Goal: Share content: Share content

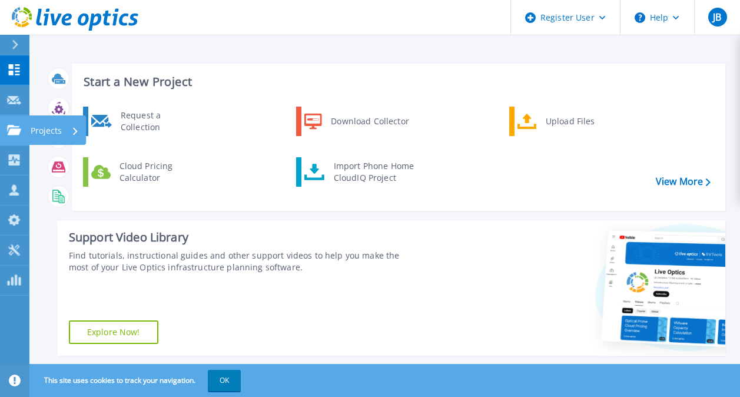
click at [44, 134] on p "Projects" at bounding box center [46, 130] width 31 height 31
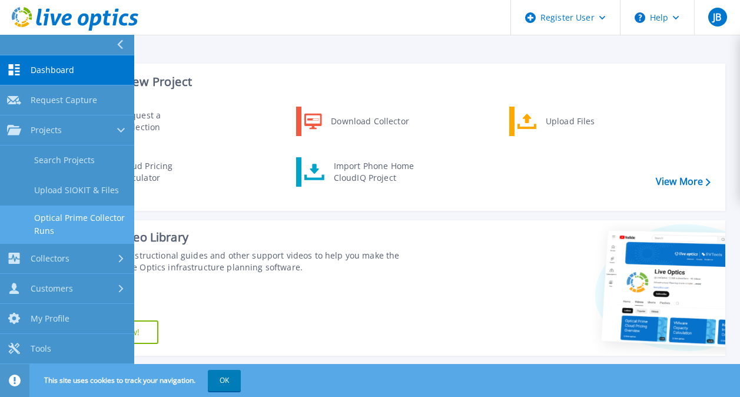
click at [92, 211] on link "Optical Prime Collector Runs" at bounding box center [67, 225] width 134 height 38
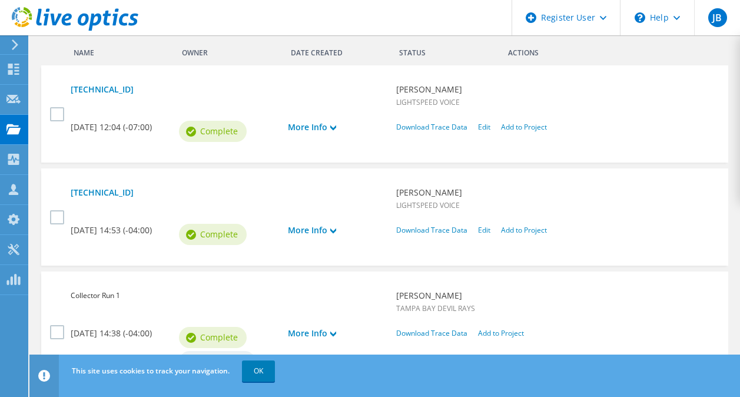
scroll to position [394, 0]
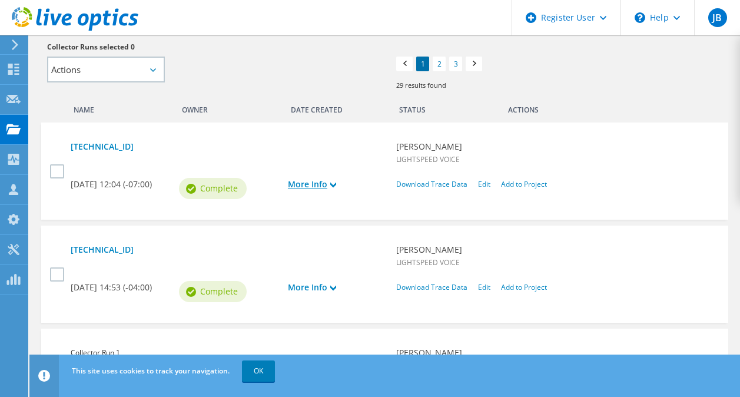
click at [334, 186] on use at bounding box center [333, 185] width 6 height 5
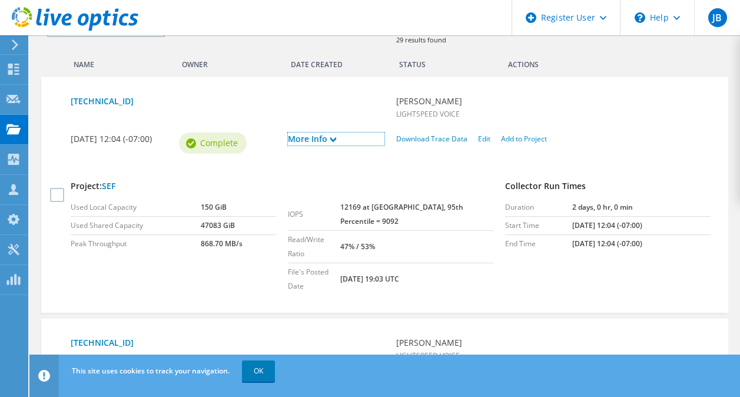
scroll to position [439, 0]
click at [59, 188] on label at bounding box center [58, 195] width 17 height 14
click at [0, 0] on input "checkbox" at bounding box center [0, 0] width 0 height 0
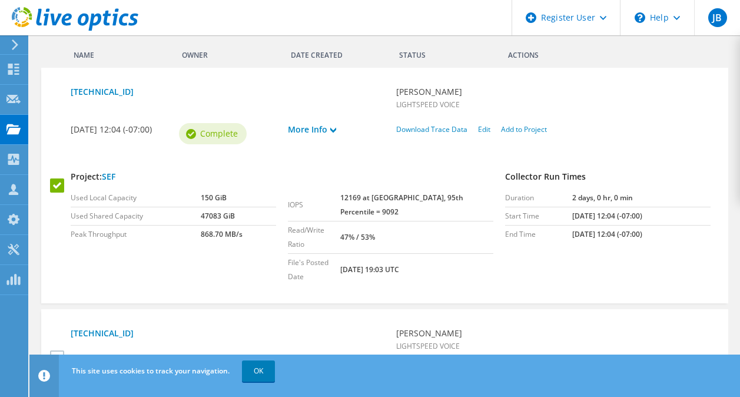
scroll to position [459, 0]
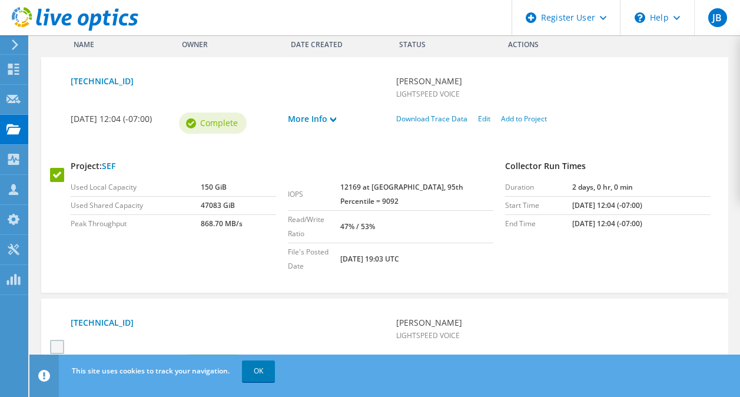
click at [53, 340] on label at bounding box center [58, 347] width 17 height 14
click at [0, 0] on input "checkbox" at bounding box center [0, 0] width 0 height 0
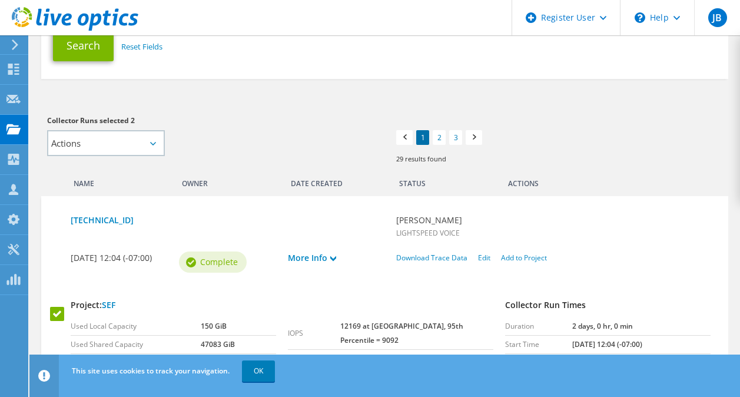
scroll to position [319, 0]
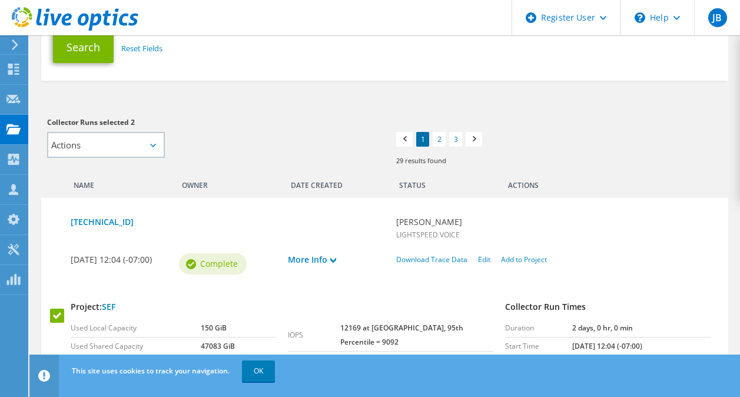
click at [154, 146] on icon at bounding box center [153, 146] width 6 height 4
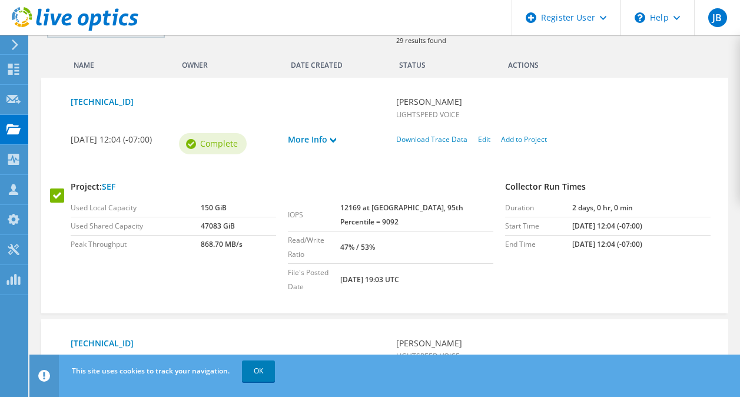
scroll to position [438, 0]
click at [334, 144] on link "More Info" at bounding box center [336, 140] width 97 height 13
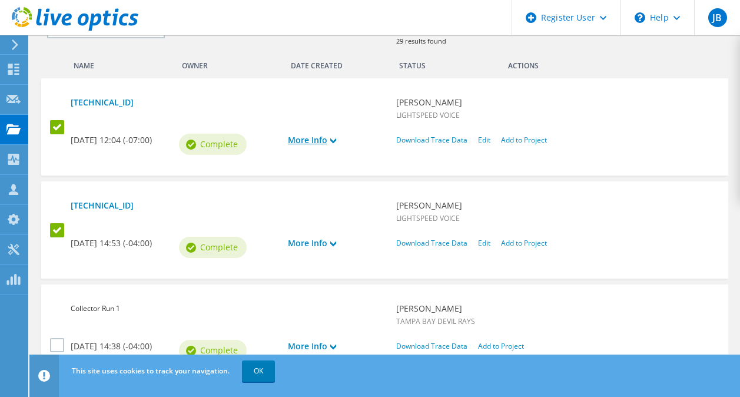
click at [334, 144] on link "More Info" at bounding box center [336, 140] width 97 height 13
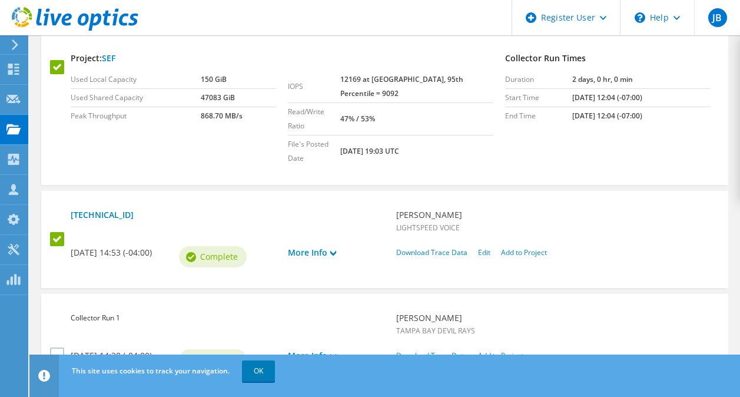
scroll to position [568, 0]
click at [336, 250] on use at bounding box center [333, 252] width 6 height 5
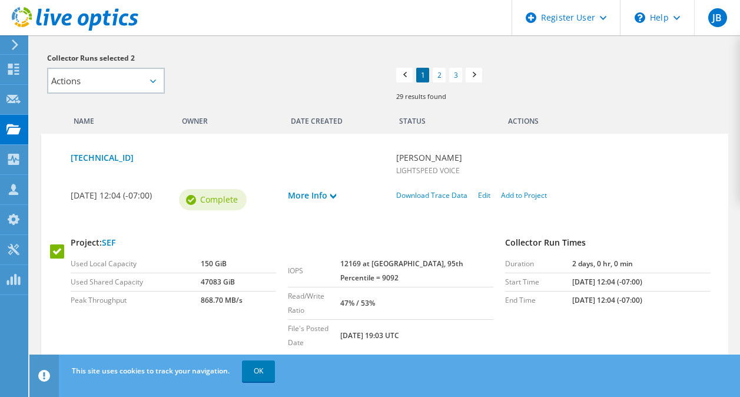
scroll to position [383, 0]
click at [332, 197] on icon at bounding box center [333, 196] width 6 height 6
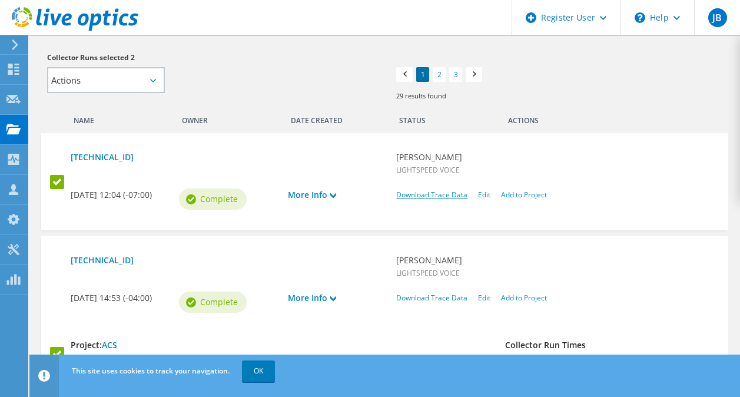
click at [412, 197] on link "Download Trace Data" at bounding box center [431, 195] width 71 height 10
click at [107, 156] on link "172.21.2.74" at bounding box center [228, 157] width 314 height 13
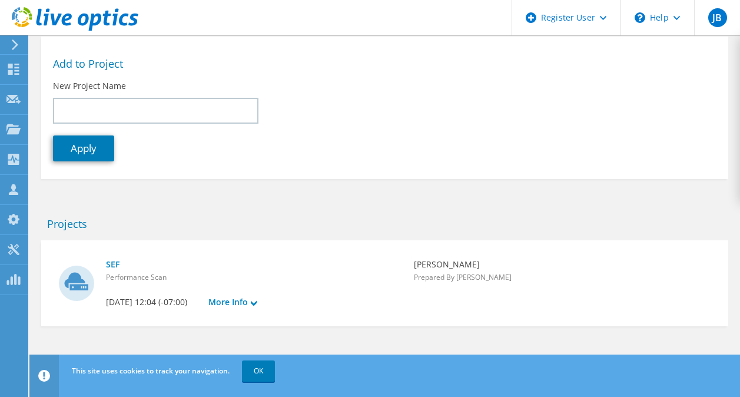
scroll to position [299, 0]
click at [113, 258] on link "SEF" at bounding box center [254, 264] width 296 height 13
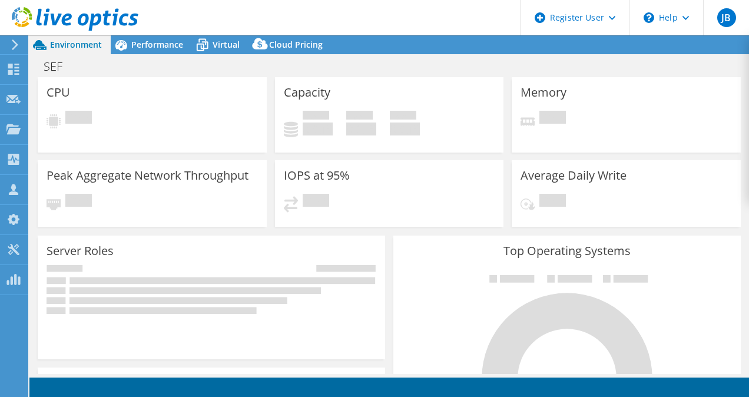
select select "USD"
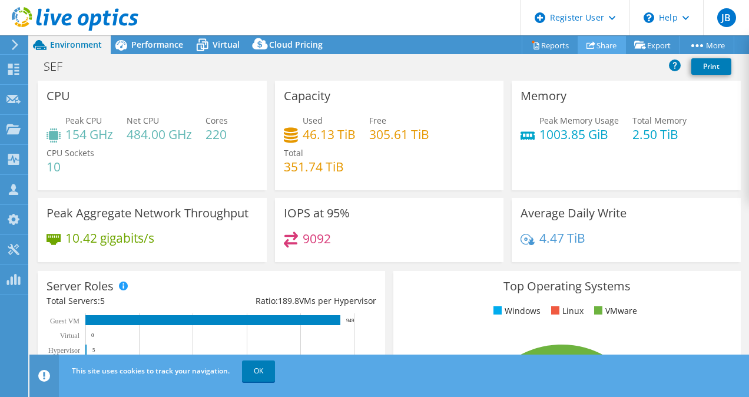
click at [594, 48] on link "Share" at bounding box center [602, 45] width 48 height 18
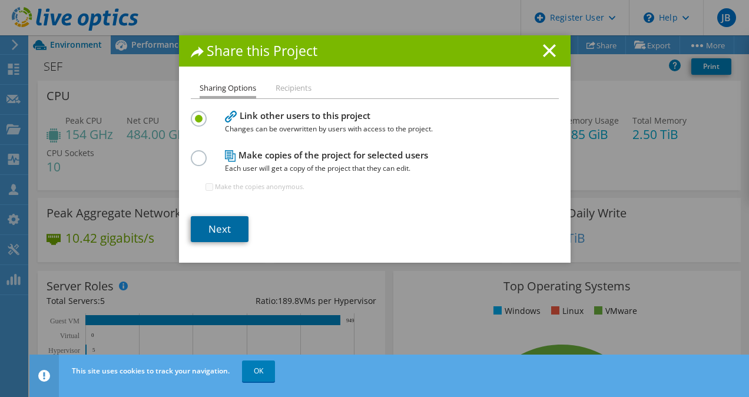
click at [217, 228] on link "Next" at bounding box center [220, 229] width 58 height 26
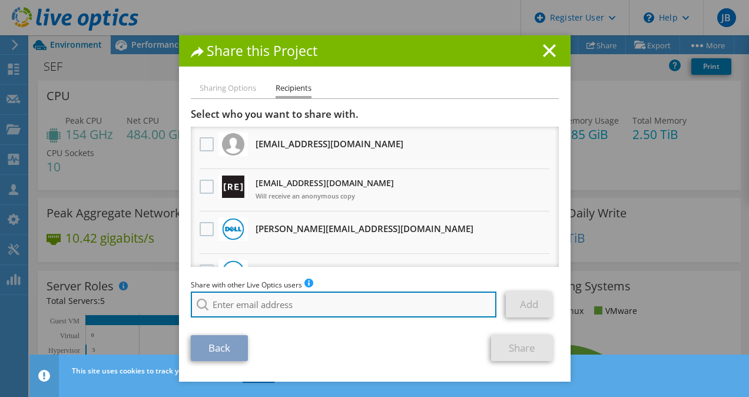
click at [257, 306] on input "search" at bounding box center [344, 305] width 306 height 26
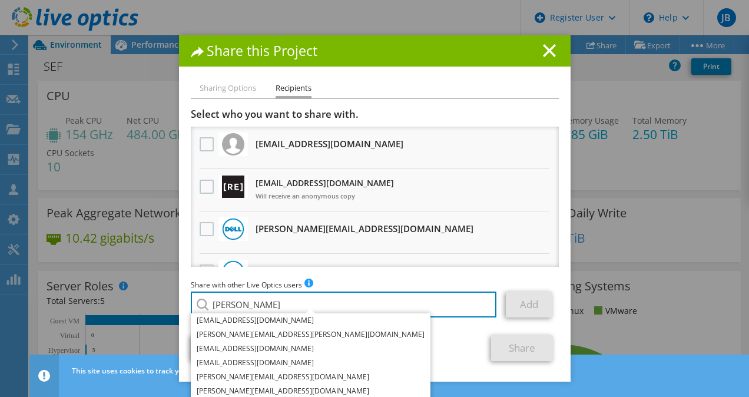
type input "moss"
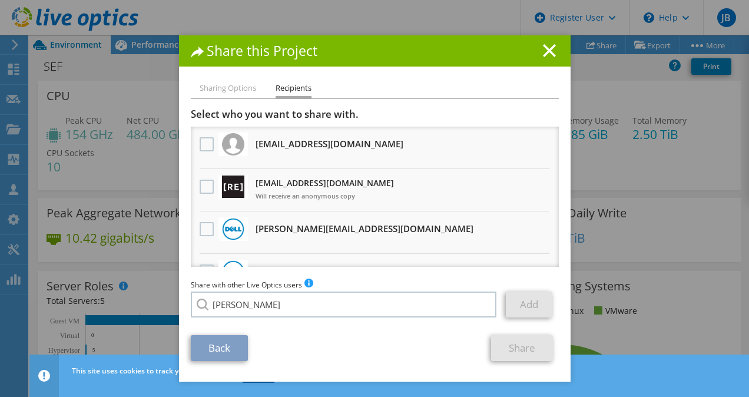
click at [236, 292] on div "Share with other Live Optics users Enter a single email address and click add. …" at bounding box center [375, 301] width 368 height 45
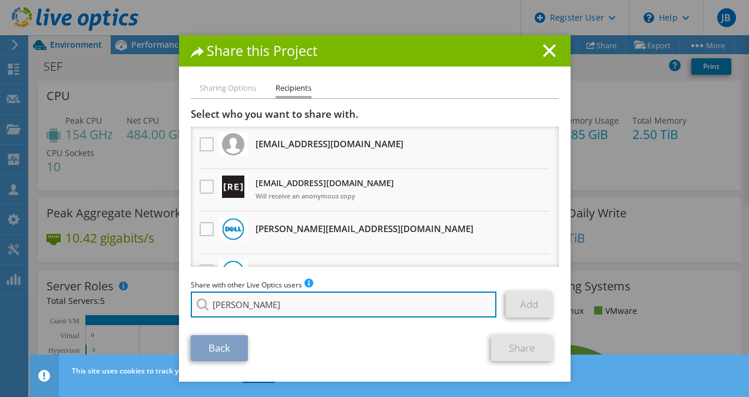
click at [228, 304] on input "moss" at bounding box center [344, 305] width 306 height 26
paste input "search"
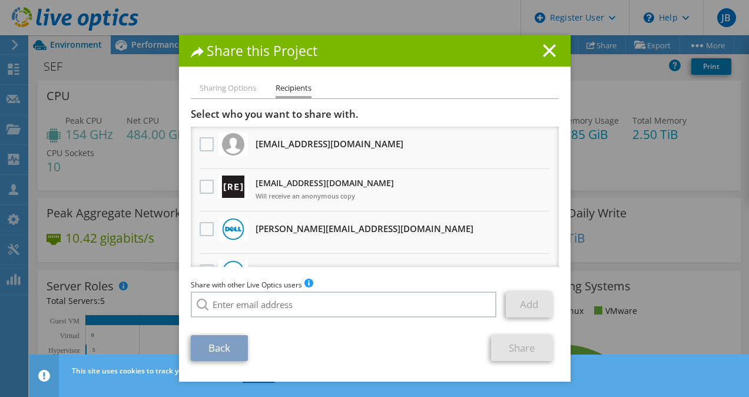
click at [322, 350] on div "Back Share" at bounding box center [375, 348] width 368 height 26
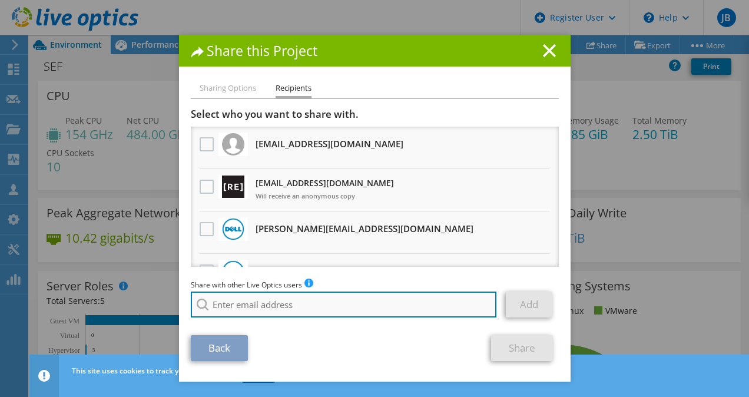
click at [255, 305] on input "search" at bounding box center [344, 305] width 306 height 26
paste input "Josh.Moss@xbyte.com"
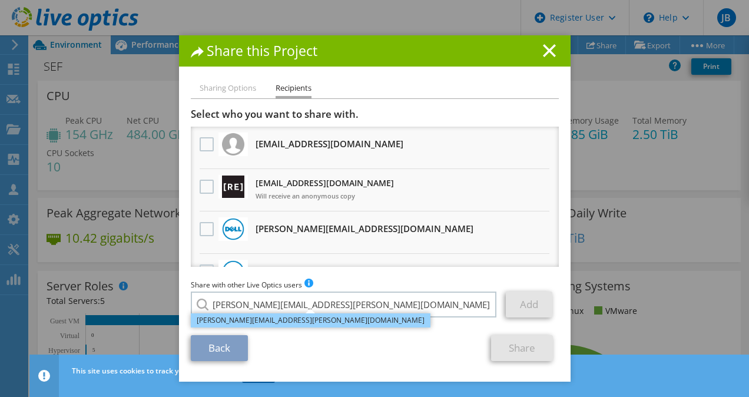
click at [263, 323] on li "[PERSON_NAME][EMAIL_ADDRESS][PERSON_NAME][DOMAIN_NAME]" at bounding box center [311, 320] width 240 height 14
type input "[PERSON_NAME][EMAIL_ADDRESS][PERSON_NAME][DOMAIN_NAME]"
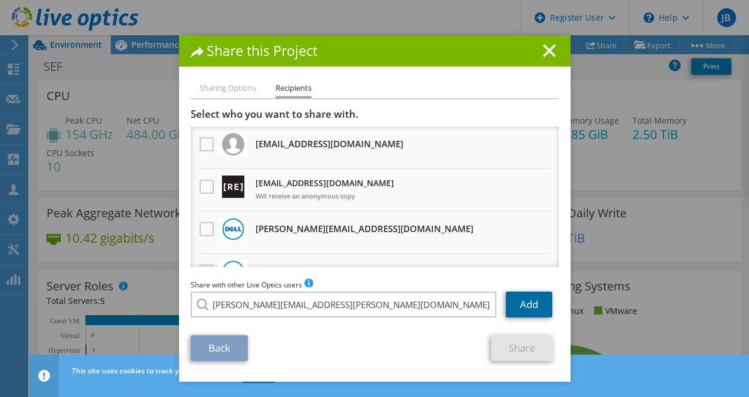
click at [540, 306] on link "Add" at bounding box center [529, 305] width 47 height 26
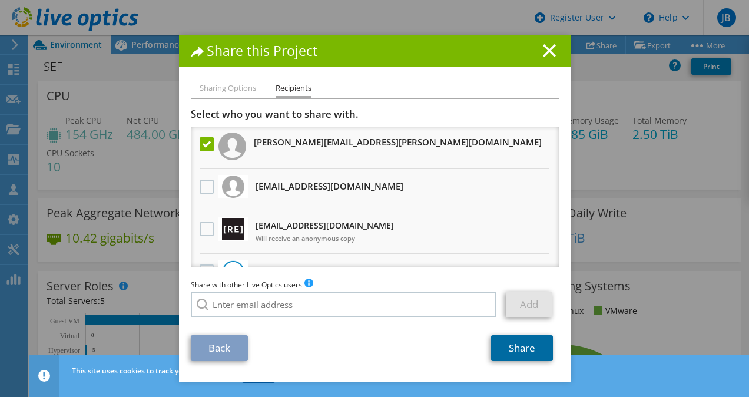
click at [514, 350] on link "Share" at bounding box center [522, 348] width 62 height 26
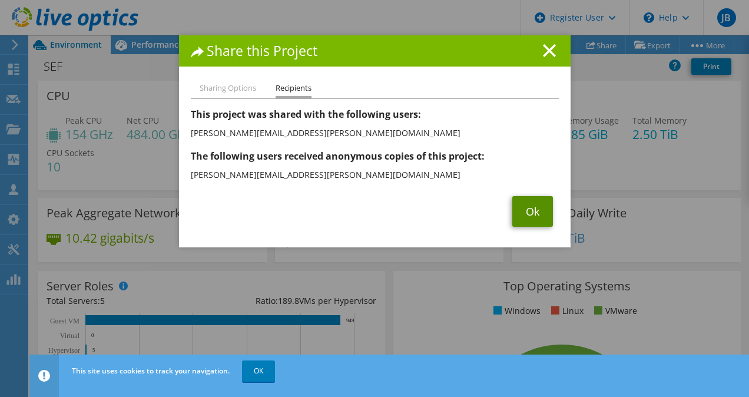
click at [532, 209] on link "Ok" at bounding box center [532, 211] width 41 height 31
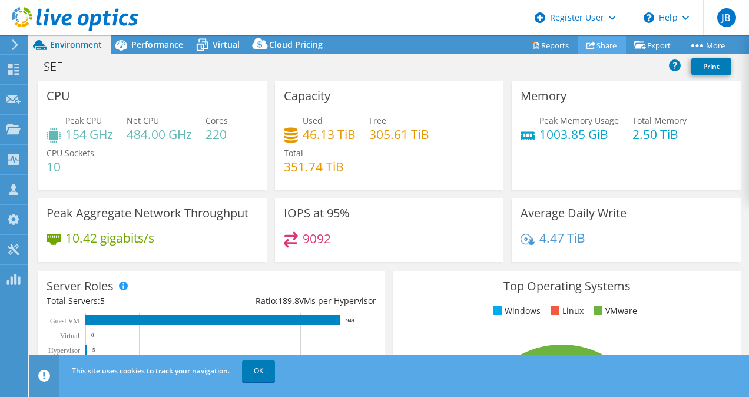
click at [604, 49] on link "Share" at bounding box center [602, 45] width 48 height 18
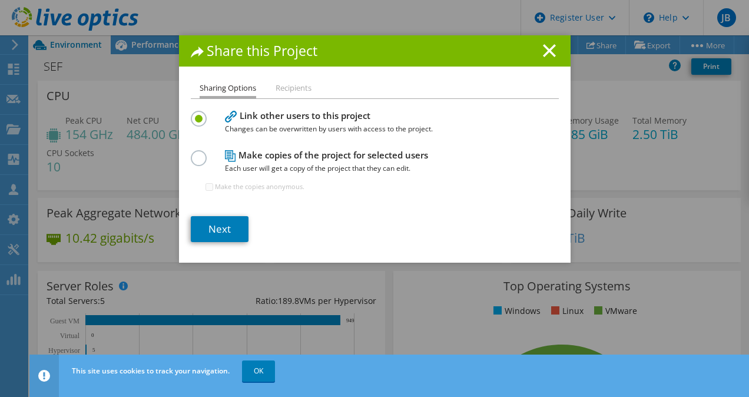
click at [195, 153] on label at bounding box center [201, 151] width 21 height 3
click at [0, 0] on input "radio" at bounding box center [0, 0] width 0 height 0
click at [233, 220] on link "Next" at bounding box center [220, 229] width 58 height 26
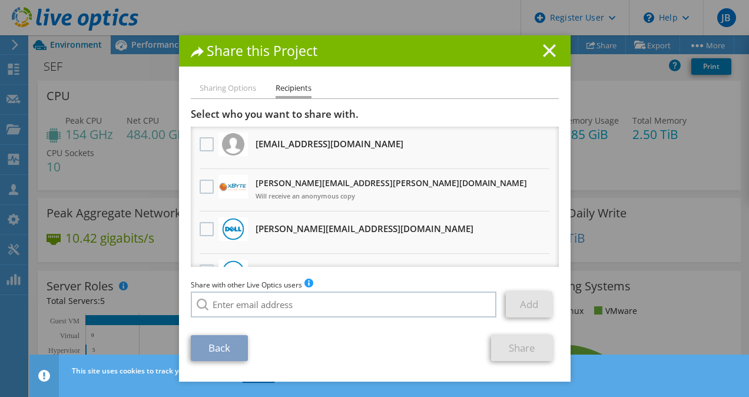
click at [543, 52] on icon at bounding box center [549, 50] width 13 height 13
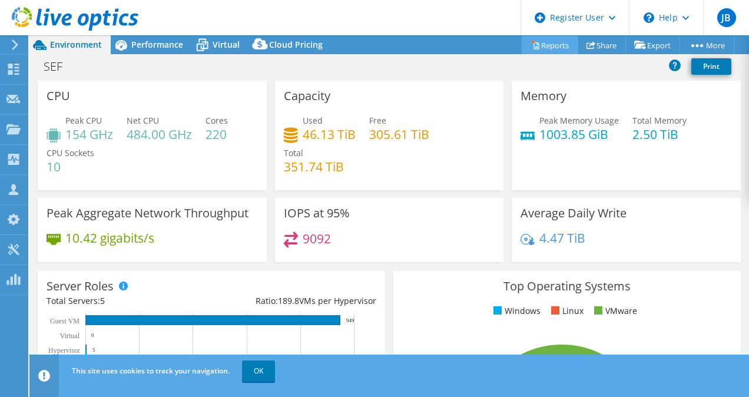
click at [537, 45] on link "Reports" at bounding box center [550, 45] width 57 height 18
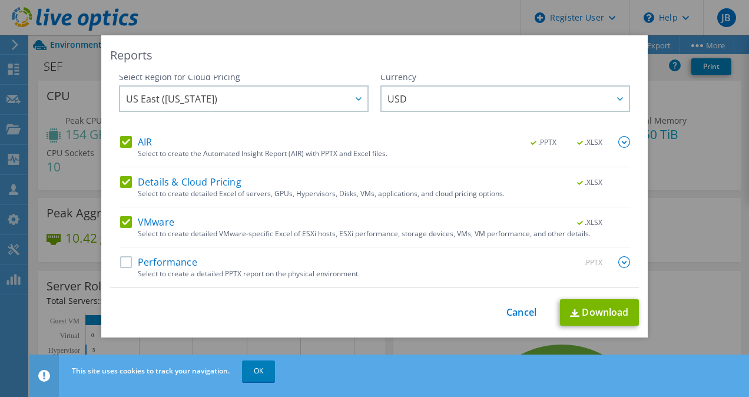
scroll to position [3, 0]
click at [590, 307] on link "Download" at bounding box center [599, 312] width 79 height 27
click at [385, 57] on div "Reports" at bounding box center [374, 55] width 529 height 16
click at [521, 313] on link "Cancel" at bounding box center [522, 312] width 30 height 11
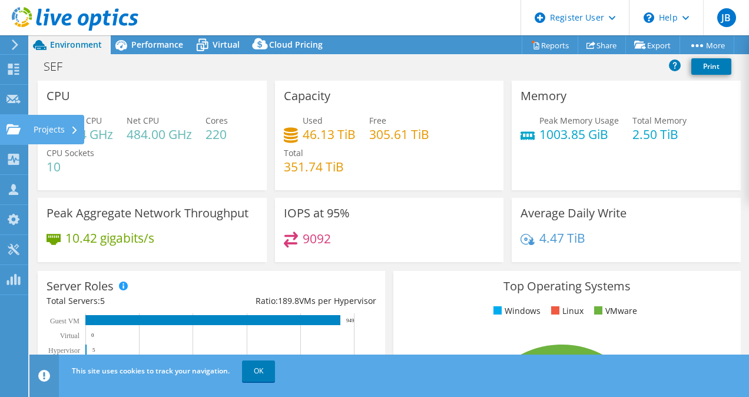
click at [44, 127] on div "Projects" at bounding box center [56, 129] width 57 height 29
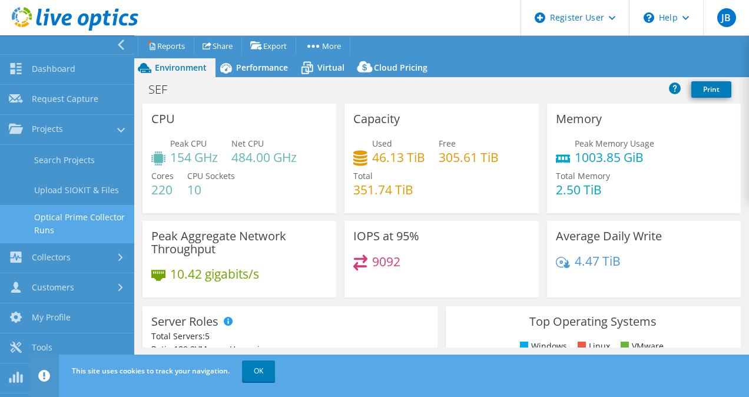
click at [87, 227] on link "Optical Prime Collector Runs" at bounding box center [67, 224] width 134 height 38
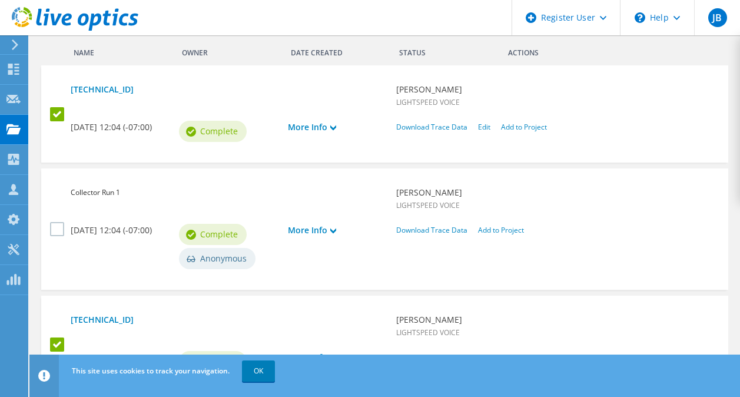
scroll to position [451, 0]
click at [333, 234] on use at bounding box center [333, 231] width 6 height 5
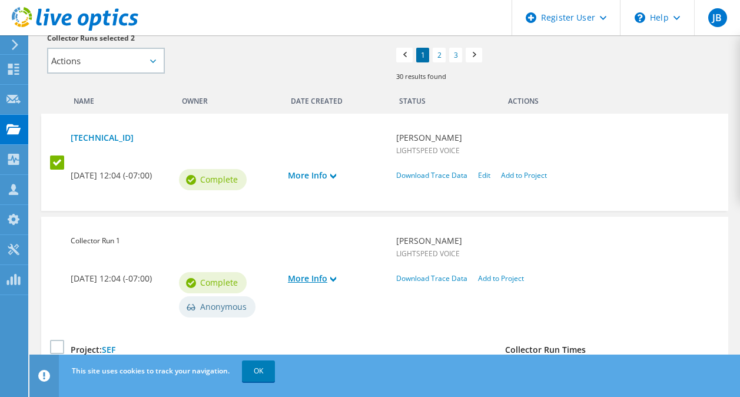
scroll to position [403, 0]
click at [338, 174] on link "More Info" at bounding box center [336, 174] width 97 height 13
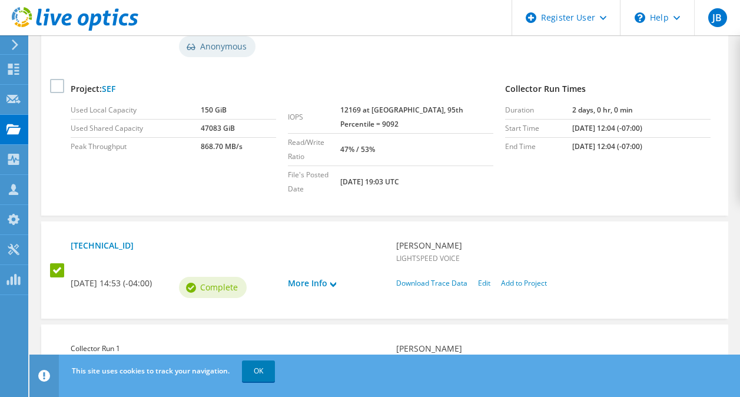
scroll to position [806, 0]
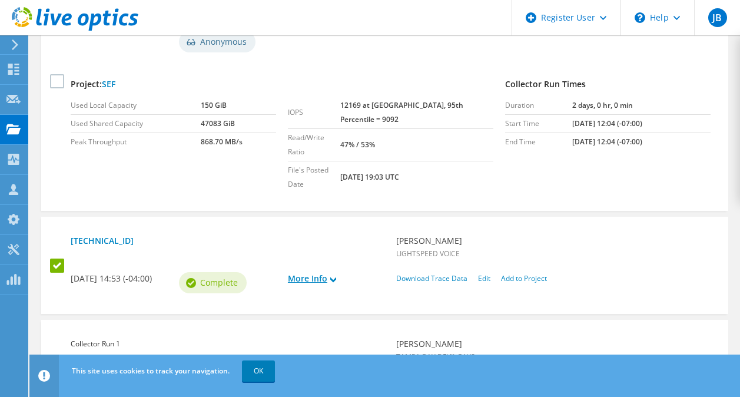
click at [334, 277] on icon at bounding box center [333, 280] width 6 height 6
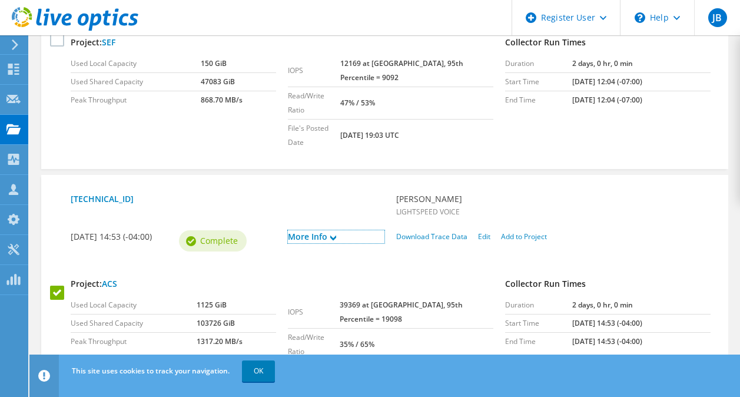
scroll to position [848, 0]
click at [86, 193] on link "[TECHNICAL_ID]" at bounding box center [228, 199] width 314 height 13
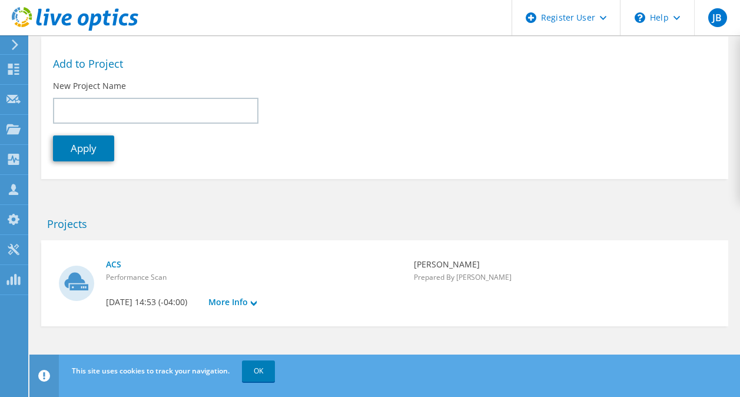
scroll to position [299, 0]
click at [121, 258] on link "ACS" at bounding box center [254, 264] width 296 height 13
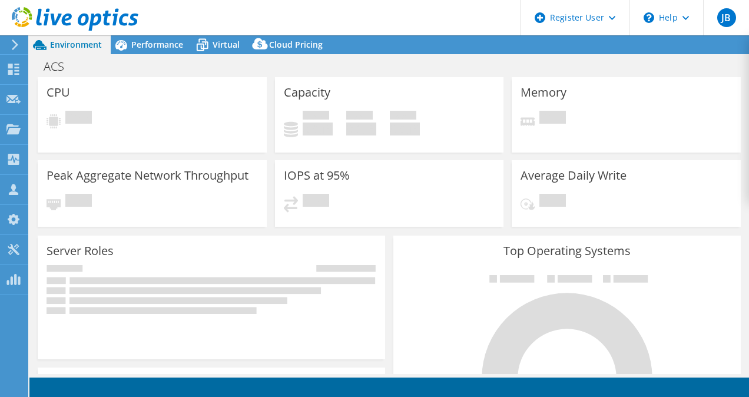
select select "USD"
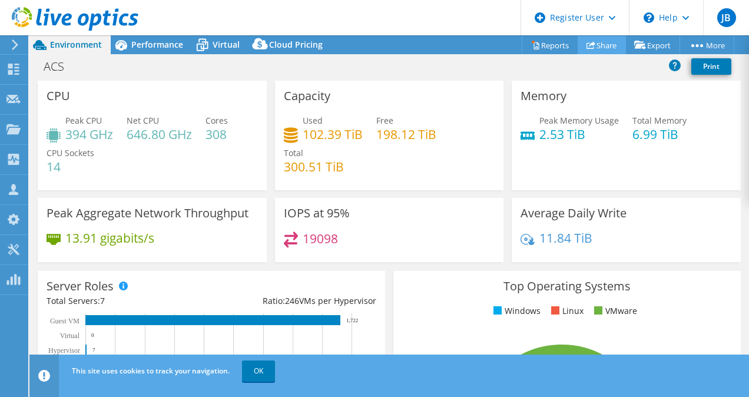
click at [601, 47] on link "Share" at bounding box center [602, 45] width 48 height 18
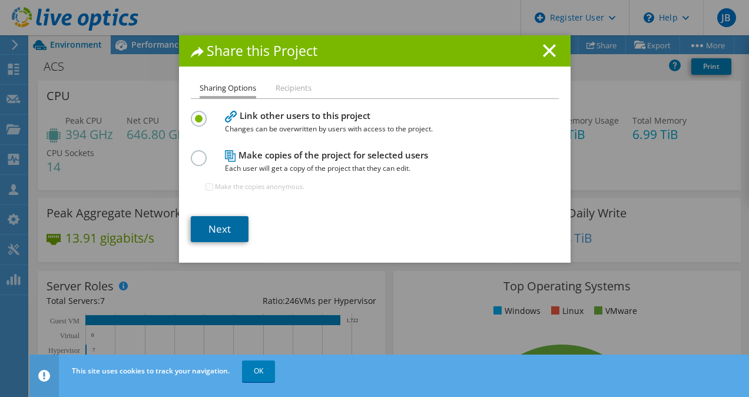
click at [207, 236] on link "Next" at bounding box center [220, 229] width 58 height 26
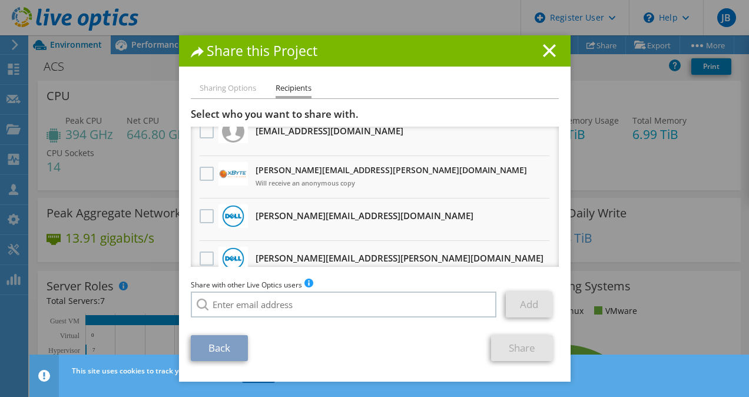
scroll to position [9, 0]
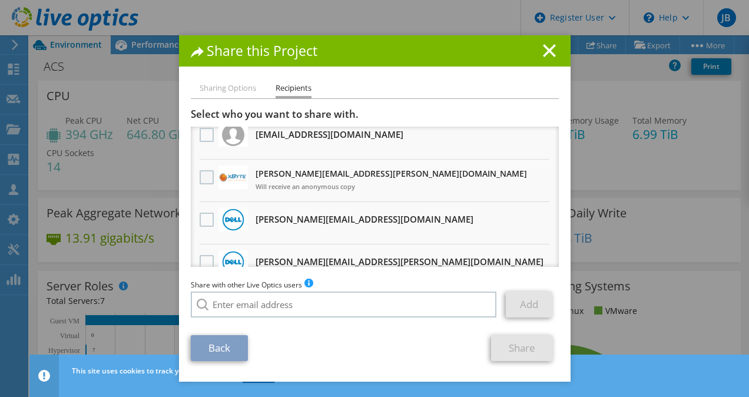
click at [203, 180] on label at bounding box center [208, 177] width 17 height 14
click at [0, 0] on input "checkbox" at bounding box center [0, 0] width 0 height 0
click at [514, 347] on link "Share" at bounding box center [522, 348] width 62 height 26
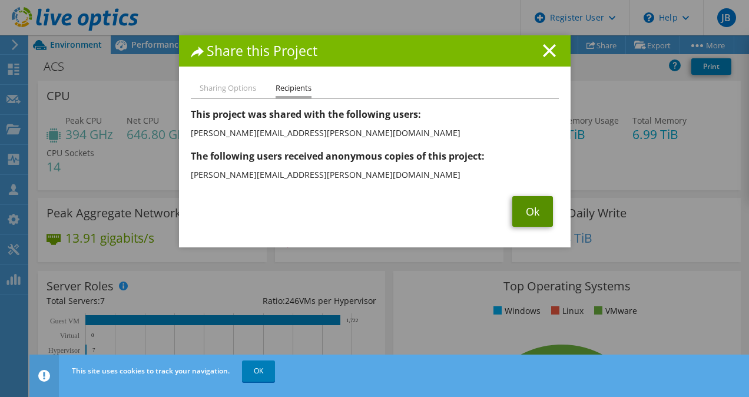
click at [531, 201] on link "Ok" at bounding box center [532, 211] width 41 height 31
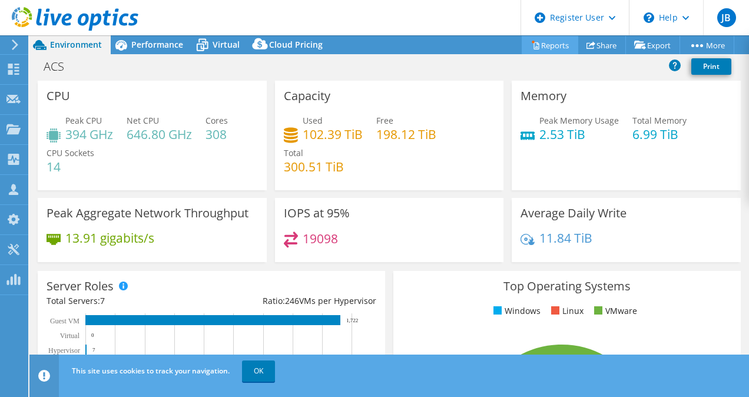
click at [549, 47] on link "Reports" at bounding box center [550, 45] width 57 height 18
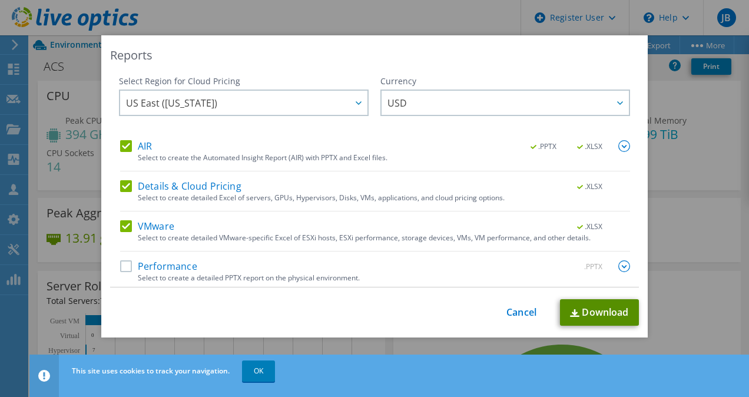
click at [592, 309] on link "Download" at bounding box center [599, 312] width 79 height 27
click at [349, 59] on div "Reports" at bounding box center [374, 55] width 529 height 16
click at [520, 313] on link "Cancel" at bounding box center [522, 312] width 30 height 11
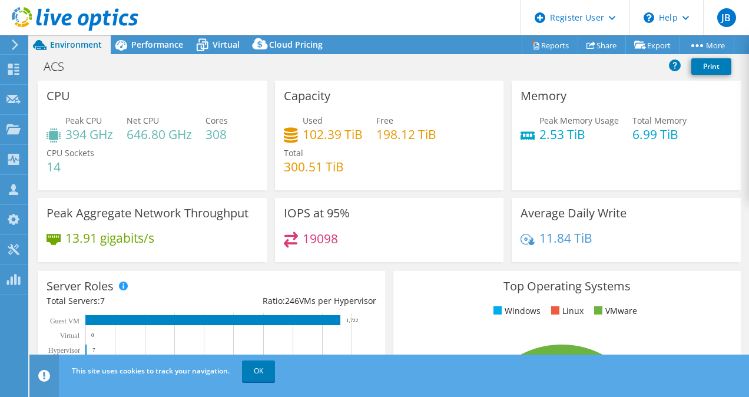
click at [369, 84] on div "Capacity Used 102.39 TiB Free 198.12 TiB Total 300.51 TiB" at bounding box center [389, 136] width 229 height 110
